Goal: Information Seeking & Learning: Compare options

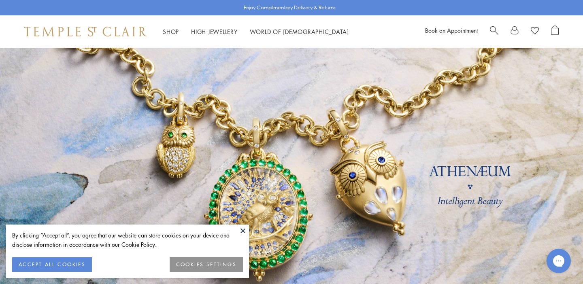
click at [245, 235] on button at bounding box center [243, 231] width 12 height 12
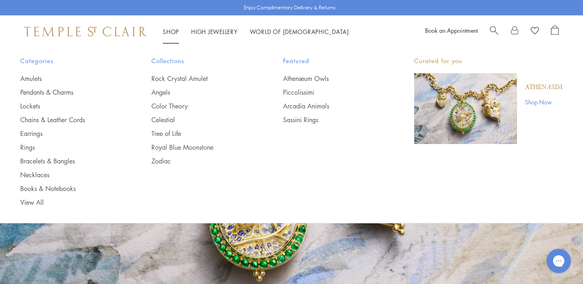
click at [172, 30] on link "Shop Shop" at bounding box center [171, 32] width 16 height 8
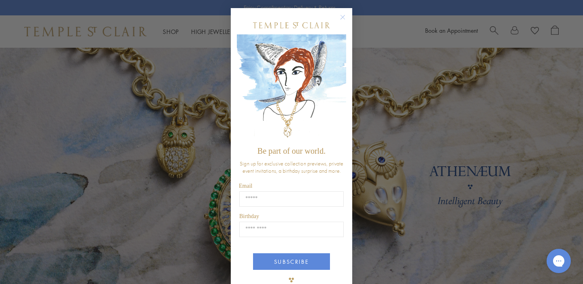
click at [342, 15] on circle "Close dialog" at bounding box center [343, 18] width 10 height 10
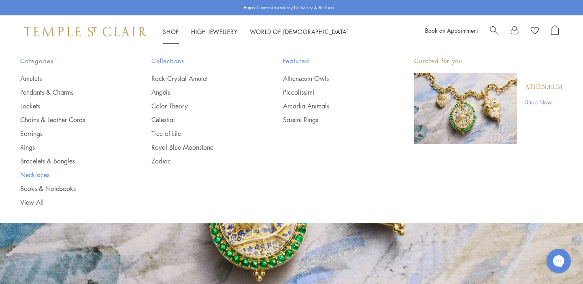
click at [36, 175] on link "Necklaces" at bounding box center [69, 175] width 99 height 9
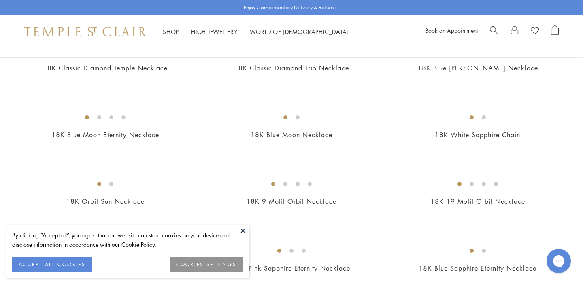
scroll to position [375, 0]
click at [239, 229] on button at bounding box center [243, 231] width 12 height 12
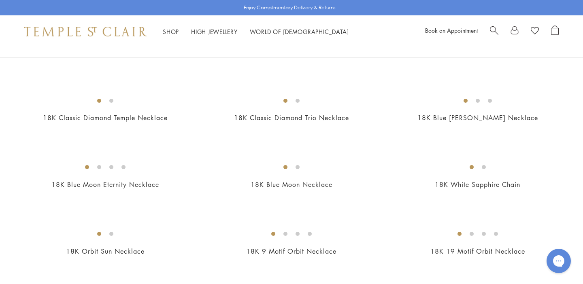
scroll to position [325, 0]
click at [0, 0] on img at bounding box center [0, 0] width 0 height 0
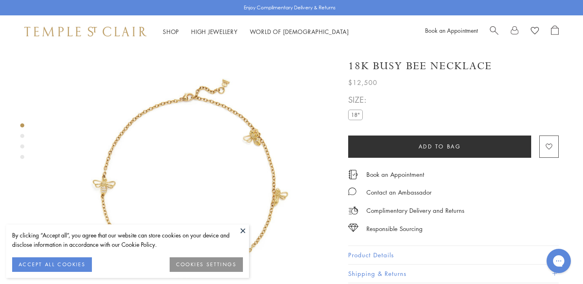
click at [69, 264] on button "ACCEPT ALL COOKIES" at bounding box center [52, 265] width 80 height 15
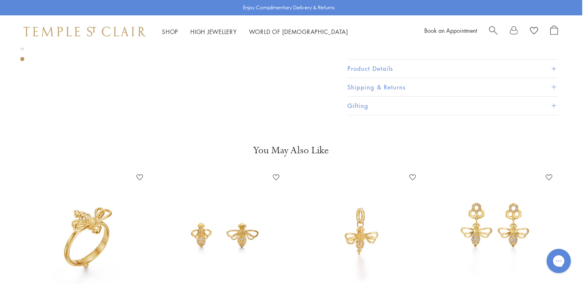
scroll to position [1172, 1]
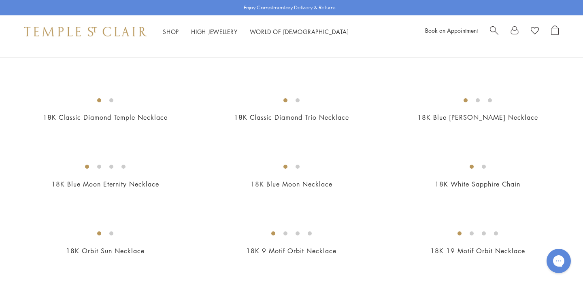
click at [0, 0] on img at bounding box center [0, 0] width 0 height 0
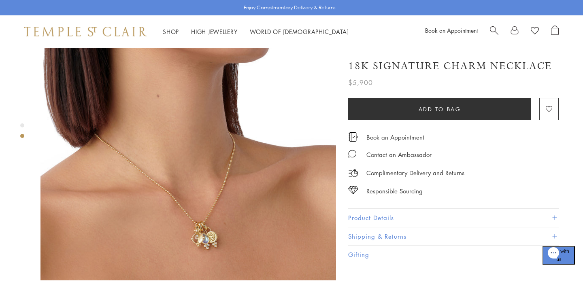
scroll to position [423, 0]
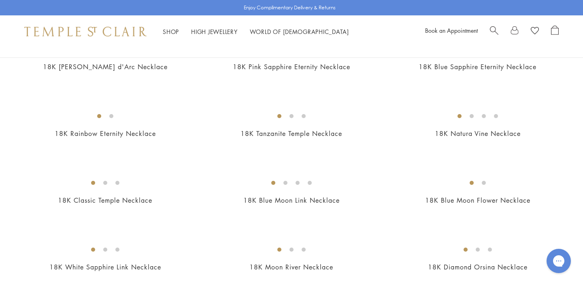
scroll to position [577, 0]
click at [0, 0] on img at bounding box center [0, 0] width 0 height 0
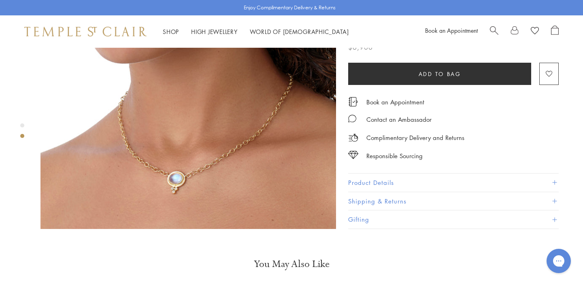
scroll to position [425, 0]
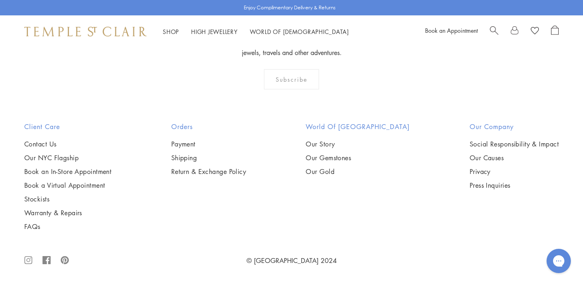
scroll to position [1219, 0]
click at [0, 0] on img at bounding box center [0, 0] width 0 height 0
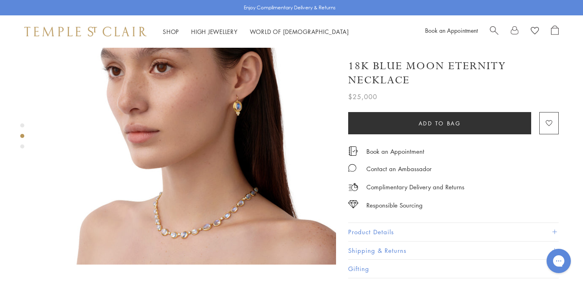
scroll to position [391, 0]
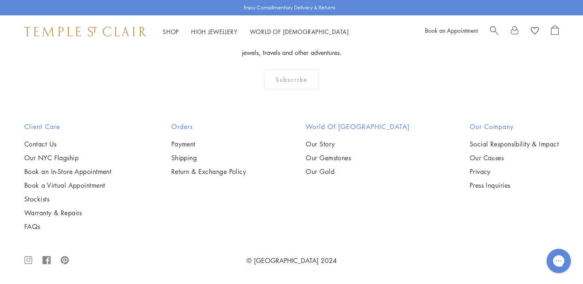
scroll to position [1245, 0]
click at [0, 0] on img at bounding box center [0, 0] width 0 height 0
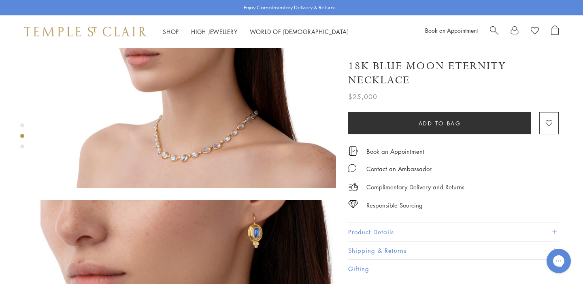
scroll to position [460, 0]
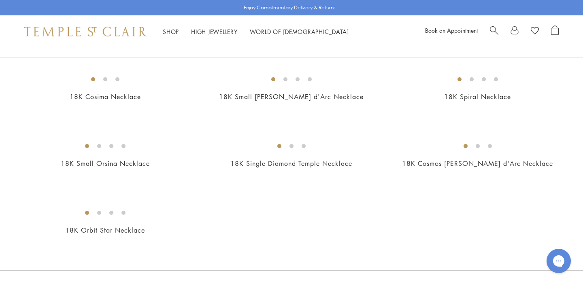
scroll to position [814, 0]
click at [0, 0] on img at bounding box center [0, 0] width 0 height 0
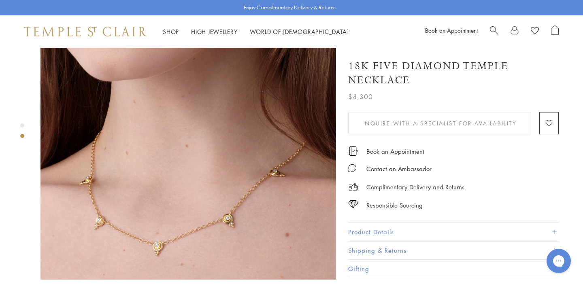
scroll to position [334, 0]
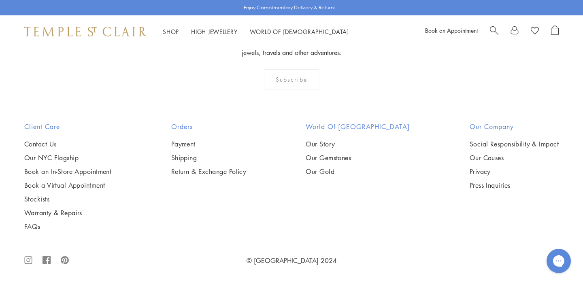
scroll to position [3163, 0]
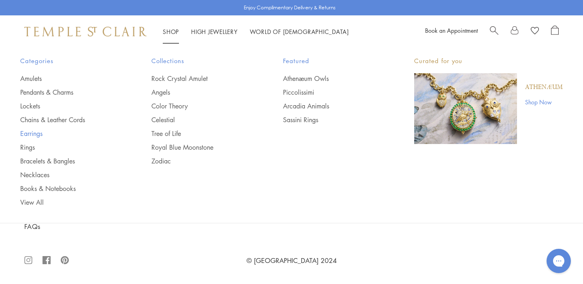
click at [36, 133] on link "Earrings" at bounding box center [69, 133] width 99 height 9
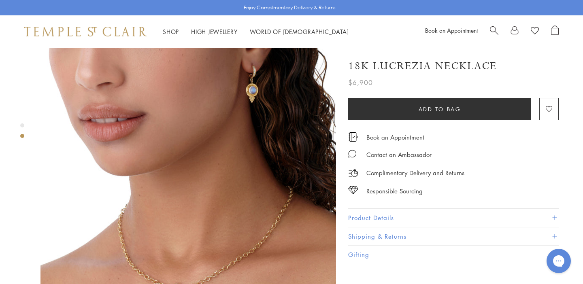
scroll to position [336, 0]
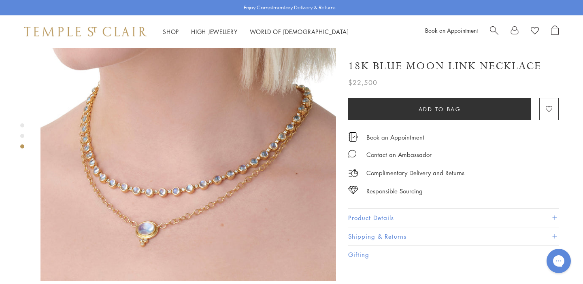
scroll to position [680, 0]
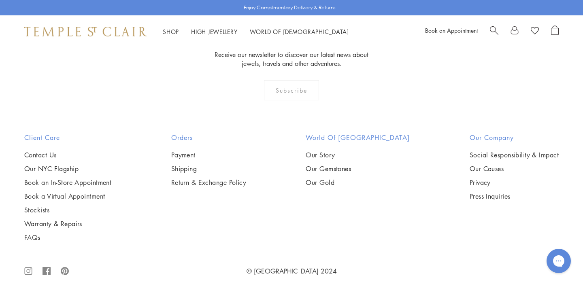
scroll to position [1432, 0]
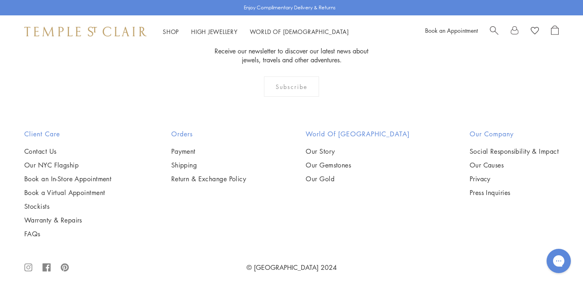
click at [0, 0] on img at bounding box center [0, 0] width 0 height 0
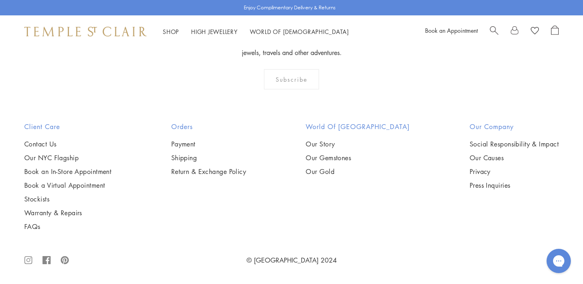
scroll to position [2336, 0]
click at [0, 0] on img at bounding box center [0, 0] width 0 height 0
